Goal: Information Seeking & Learning: Learn about a topic

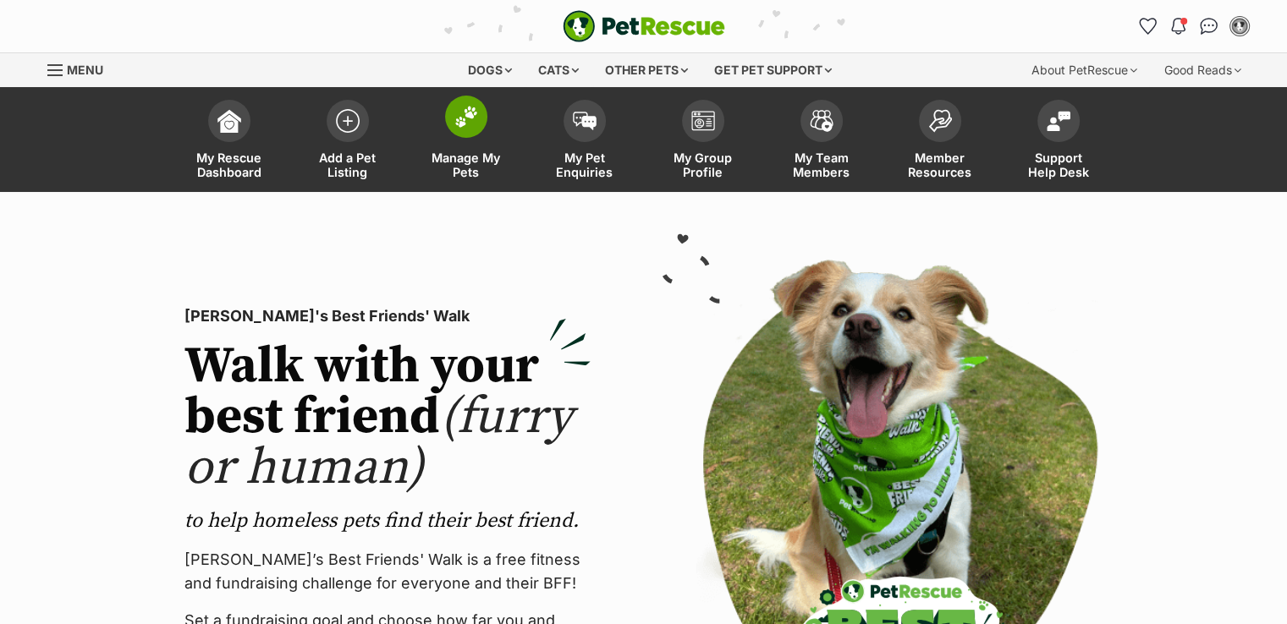
click at [439, 173] on span "Manage My Pets" at bounding box center [466, 165] width 76 height 29
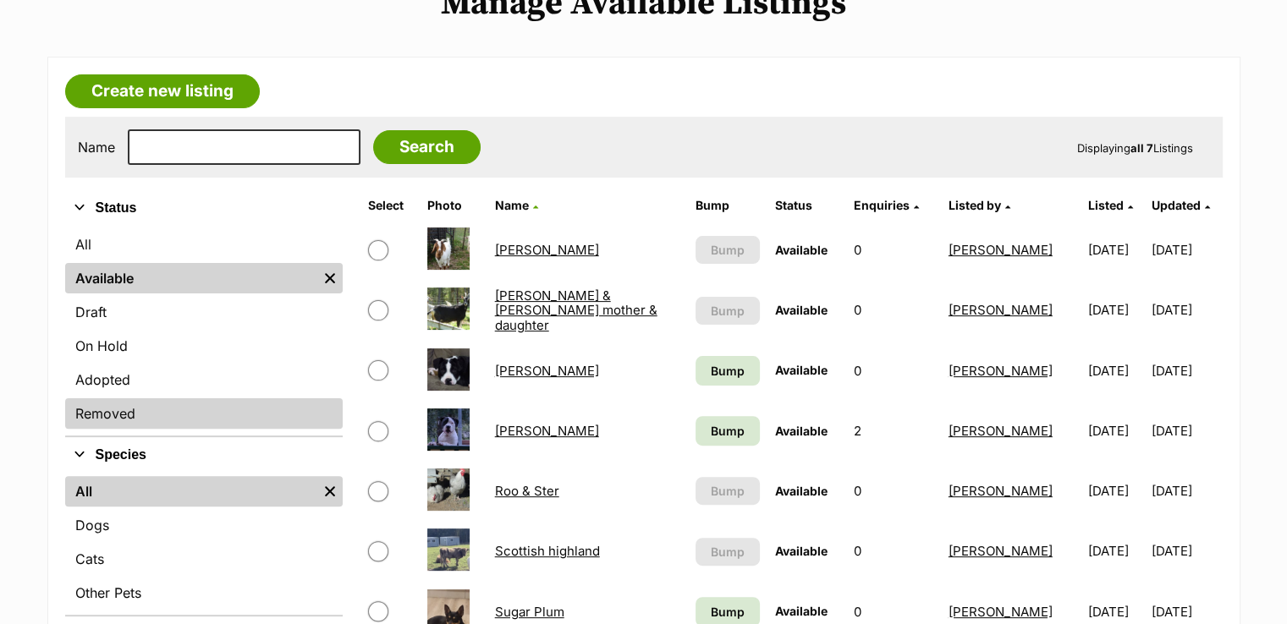
scroll to position [508, 0]
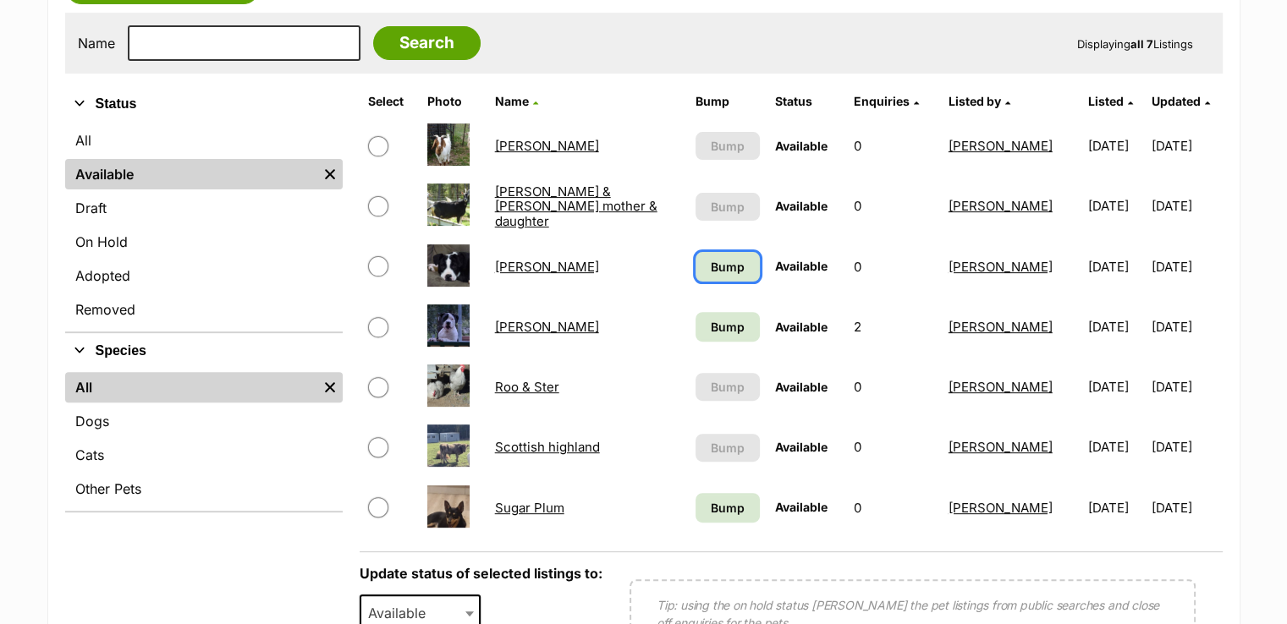
drag, startPoint x: 704, startPoint y: 275, endPoint x: 704, endPoint y: 285, distance: 10.2
click at [704, 274] on link "Bump" at bounding box center [727, 267] width 64 height 30
click at [739, 508] on link "Bump" at bounding box center [727, 508] width 64 height 30
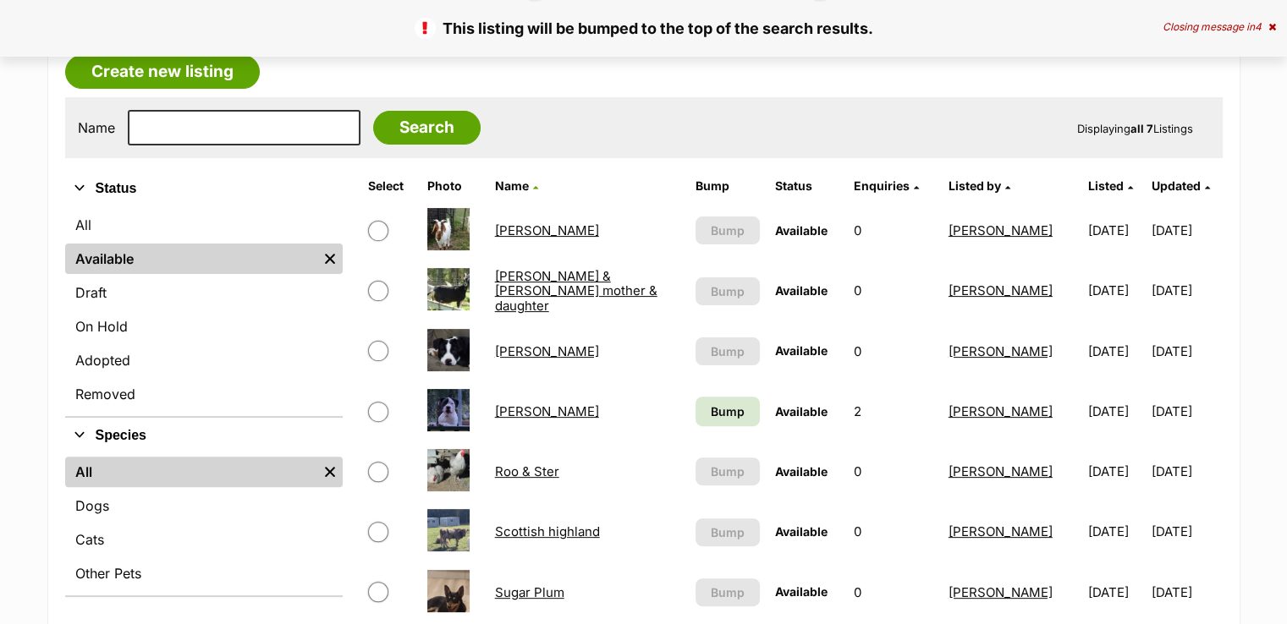
scroll to position [592, 0]
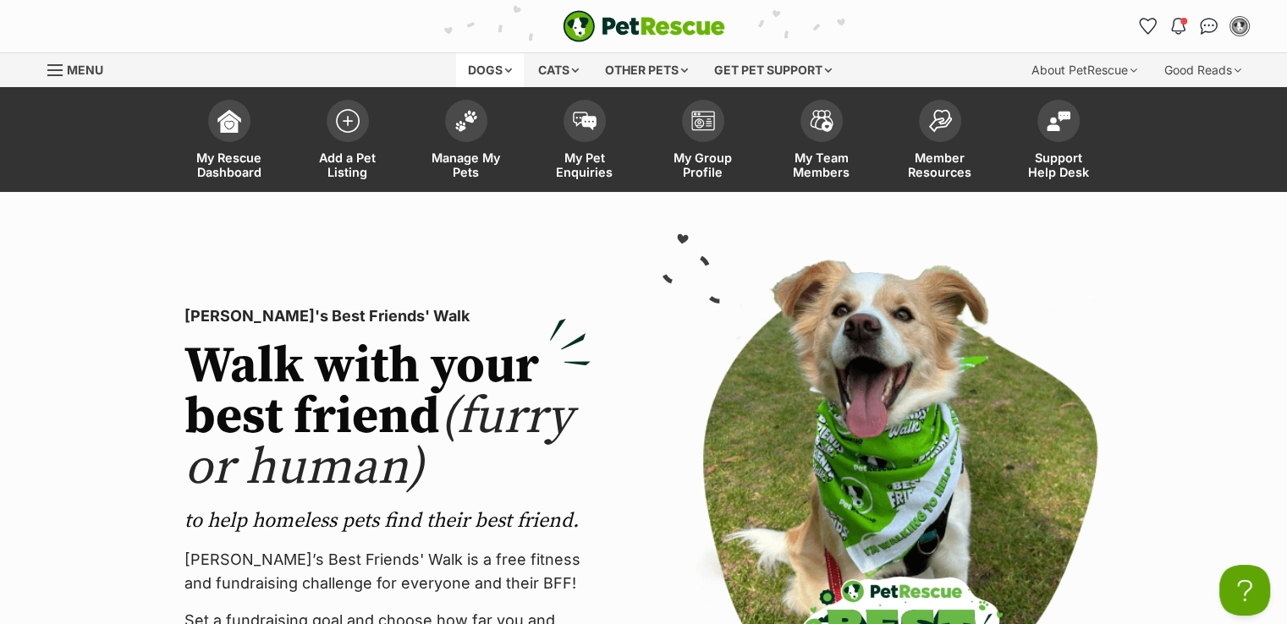
click at [463, 71] on div "Dogs" at bounding box center [490, 70] width 68 height 34
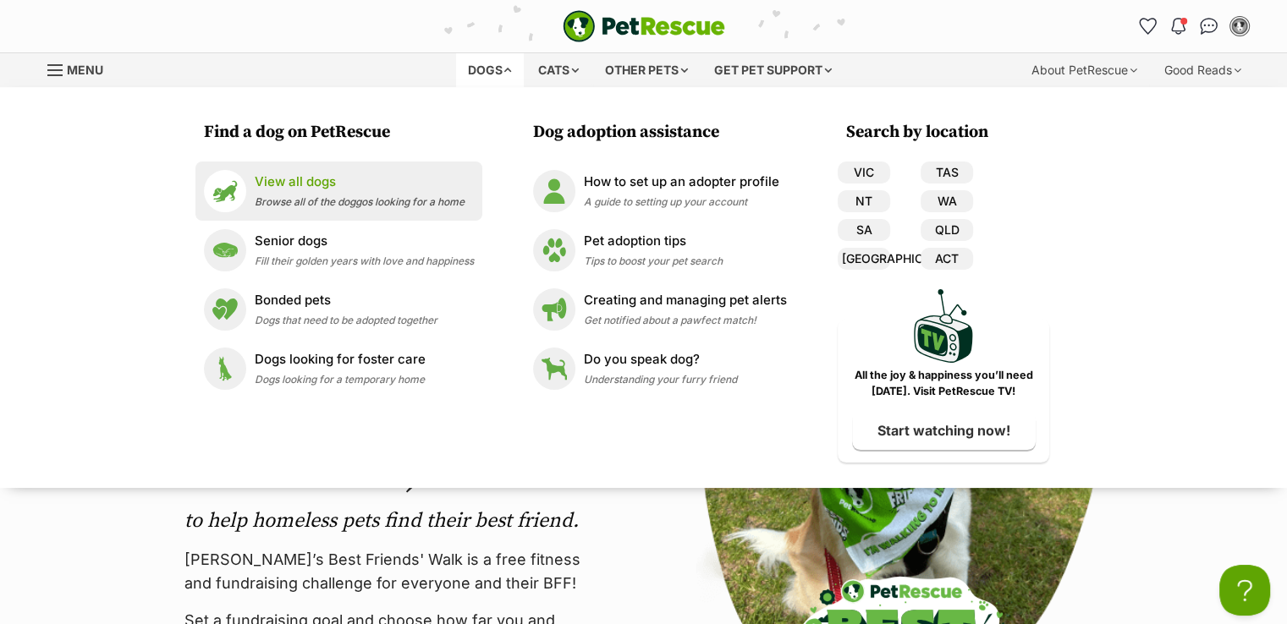
click at [277, 179] on p "View all dogs" at bounding box center [360, 182] width 210 height 19
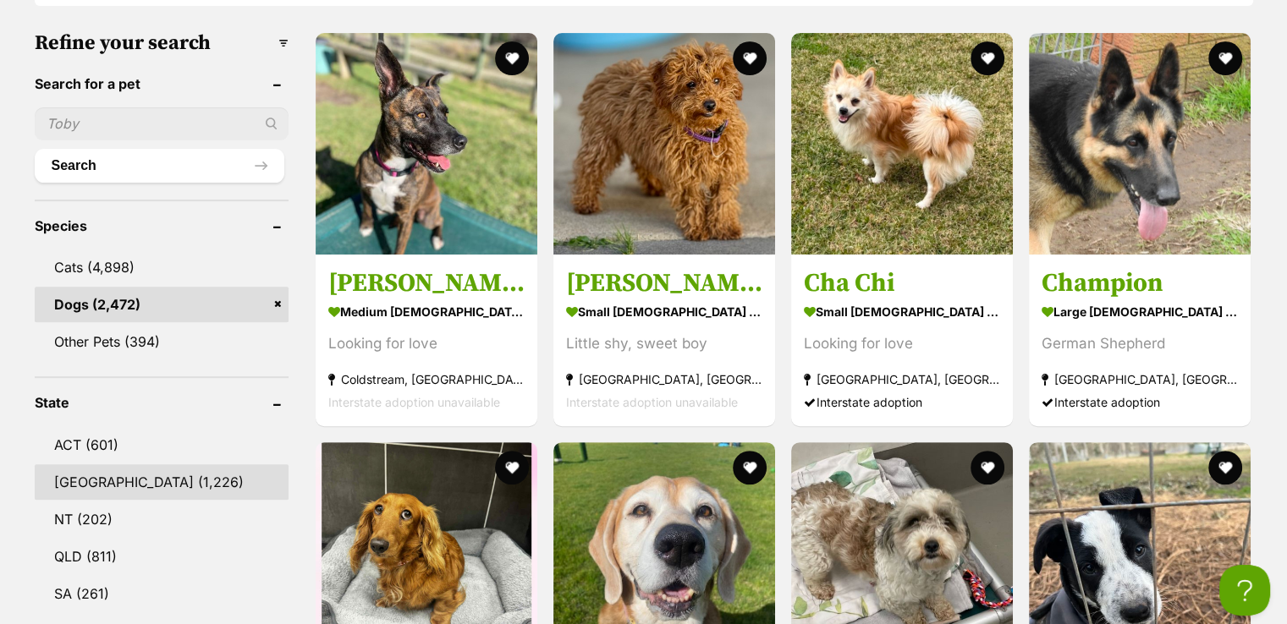
click at [113, 479] on link "[GEOGRAPHIC_DATA] (1,226)" at bounding box center [162, 482] width 254 height 36
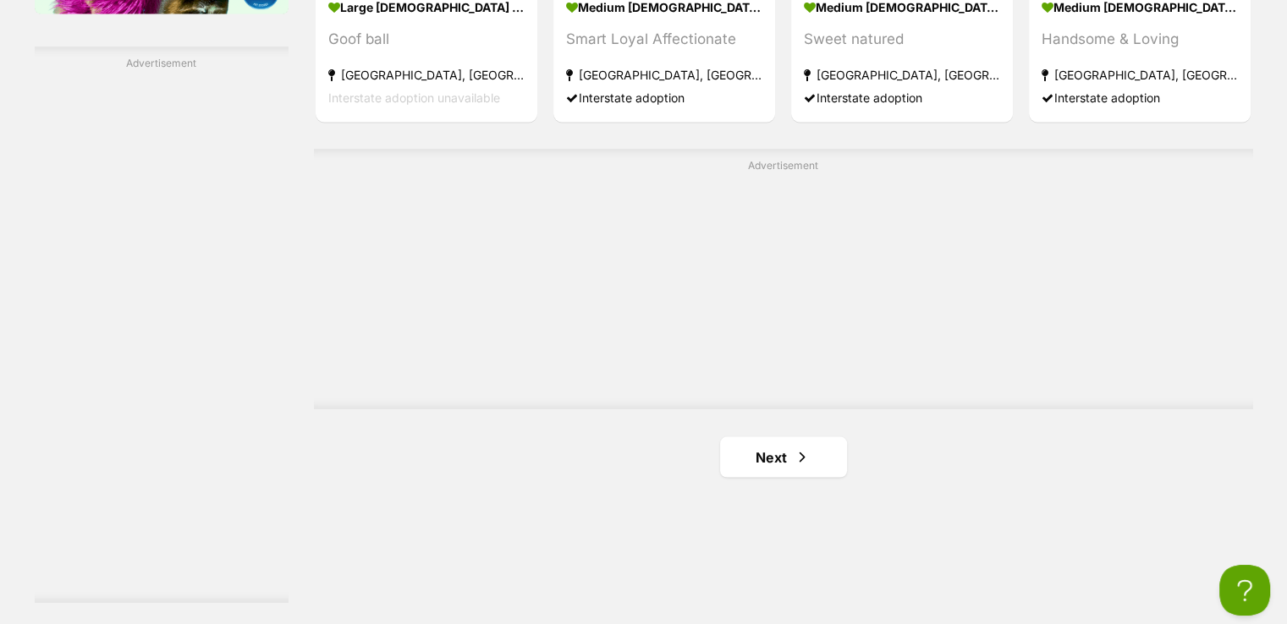
scroll to position [3046, 0]
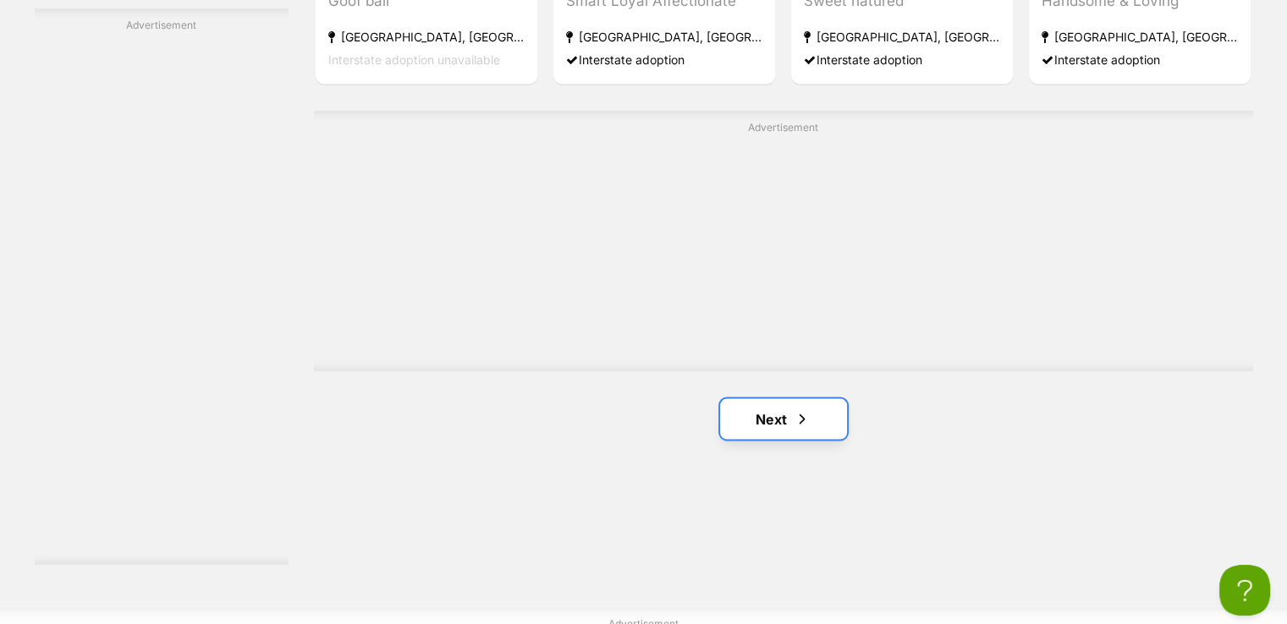
click at [754, 404] on link "Next" at bounding box center [783, 418] width 127 height 41
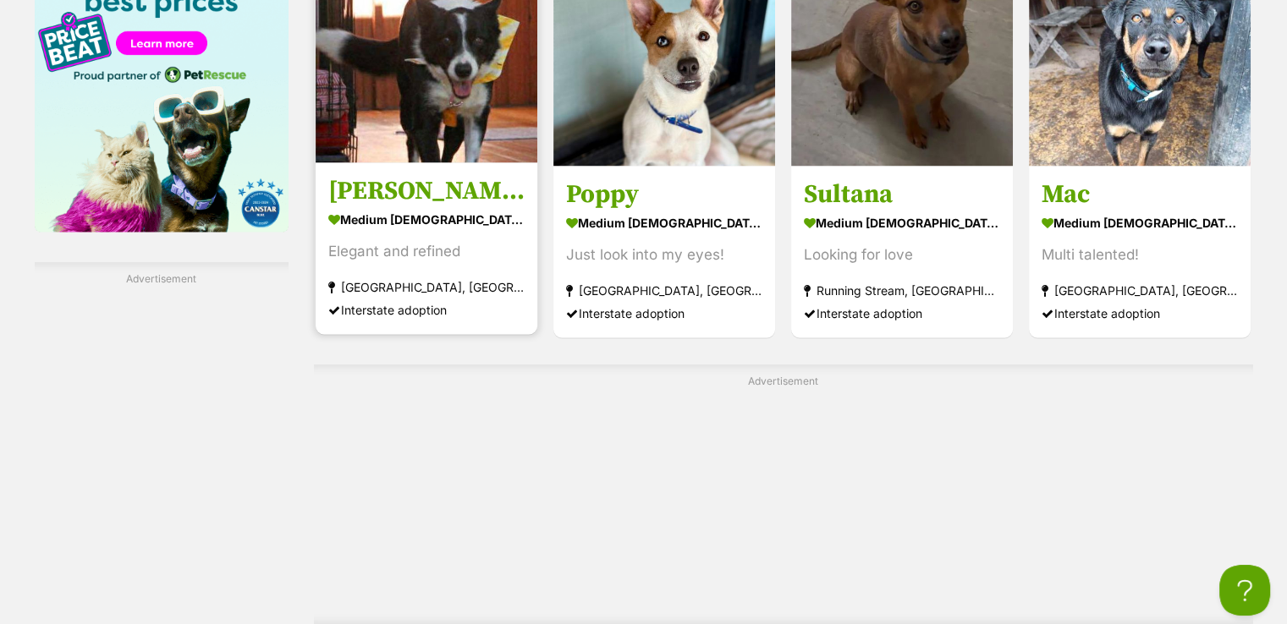
scroll to position [2961, 0]
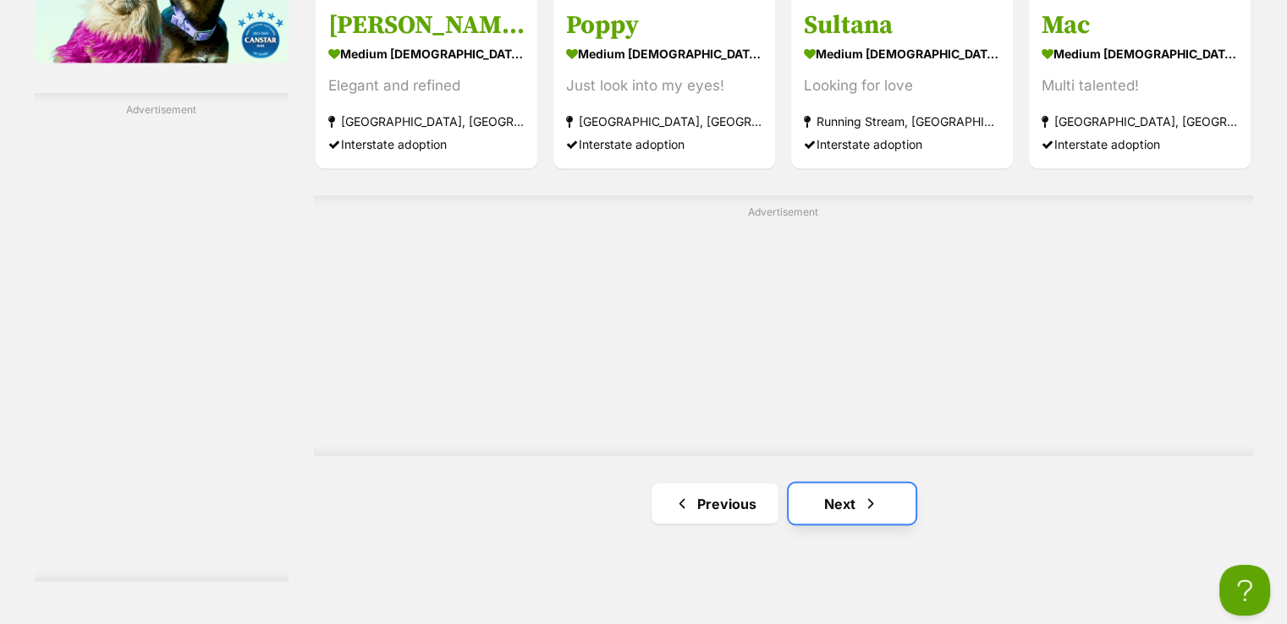
click at [819, 494] on link "Next" at bounding box center [851, 503] width 127 height 41
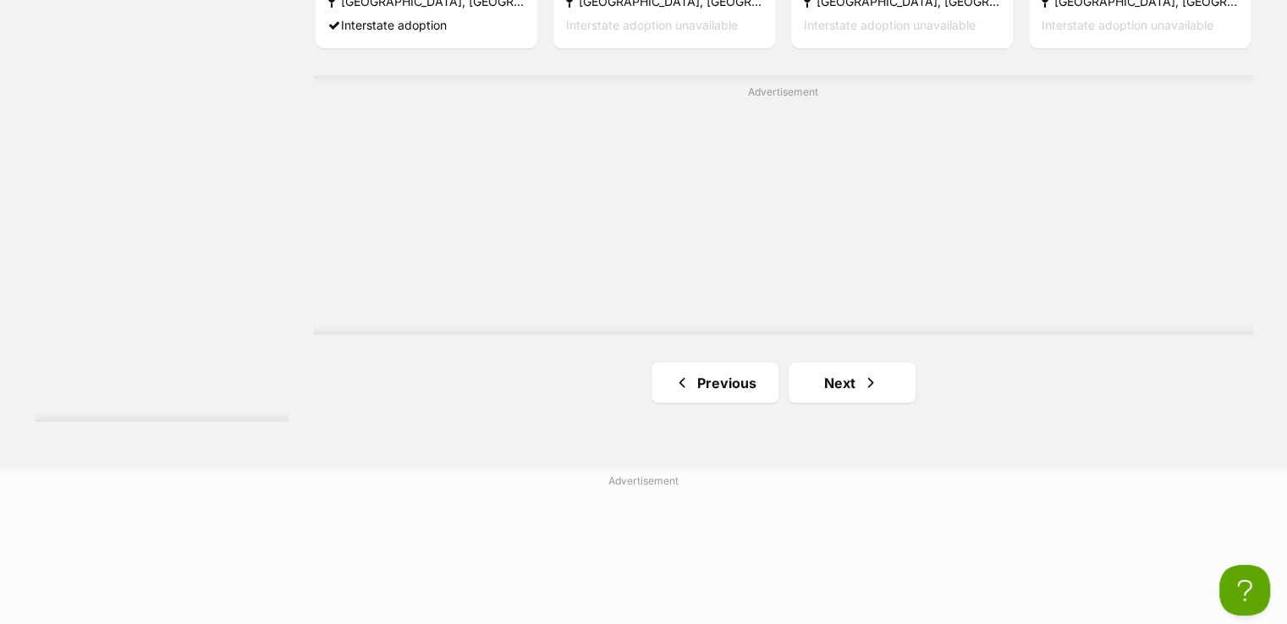
scroll to position [3215, 0]
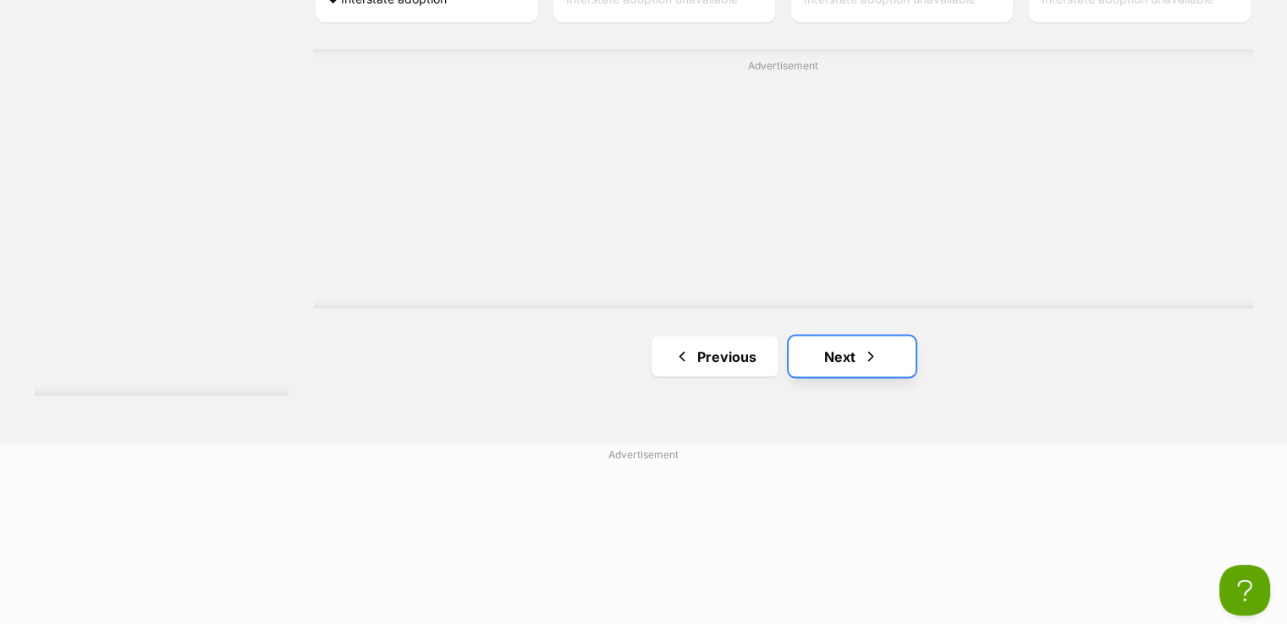
click at [838, 349] on link "Next" at bounding box center [851, 356] width 127 height 41
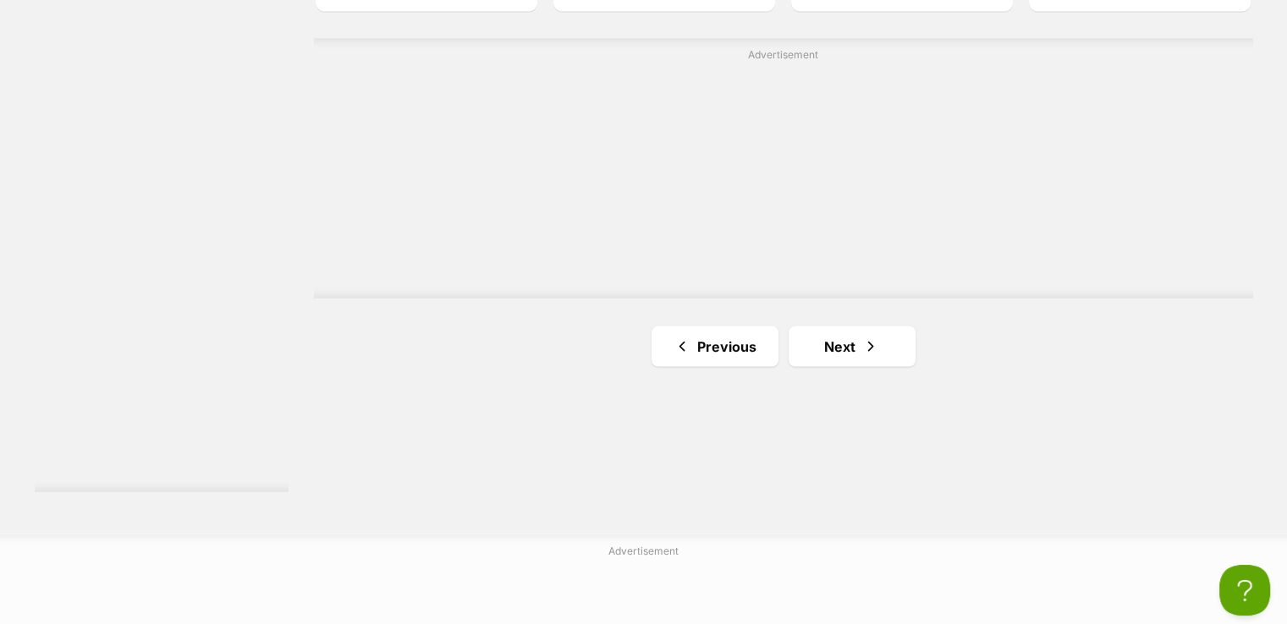
scroll to position [3215, 0]
